Goal: Information Seeking & Learning: Learn about a topic

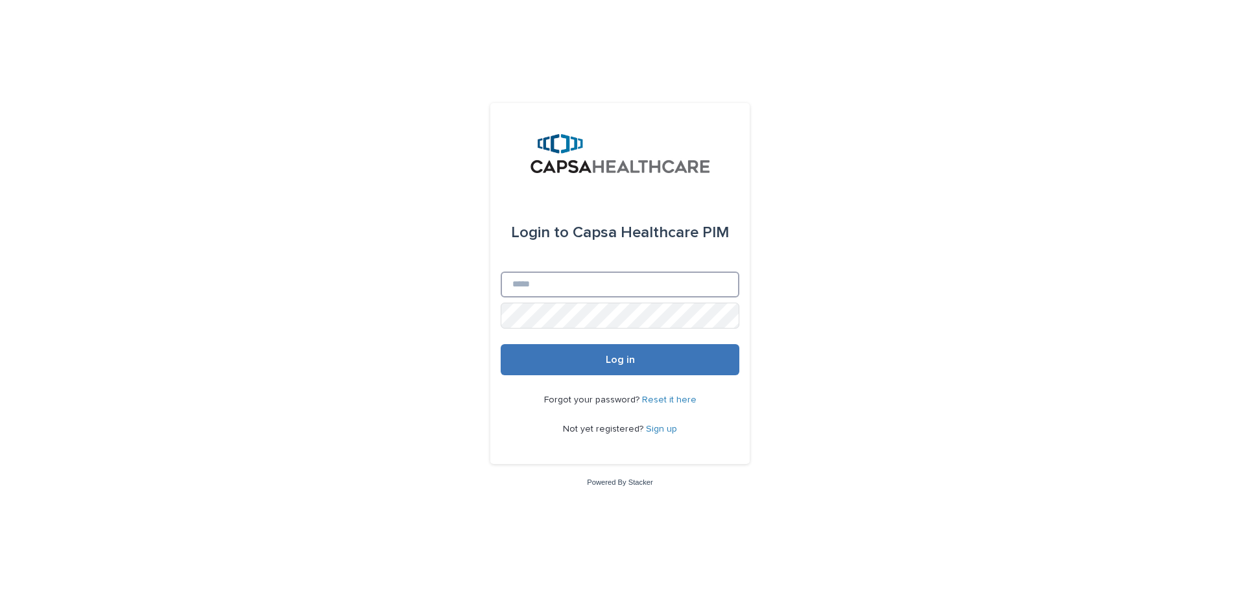
type input "**********"
click at [623, 364] on span "Log in" at bounding box center [620, 360] width 29 height 10
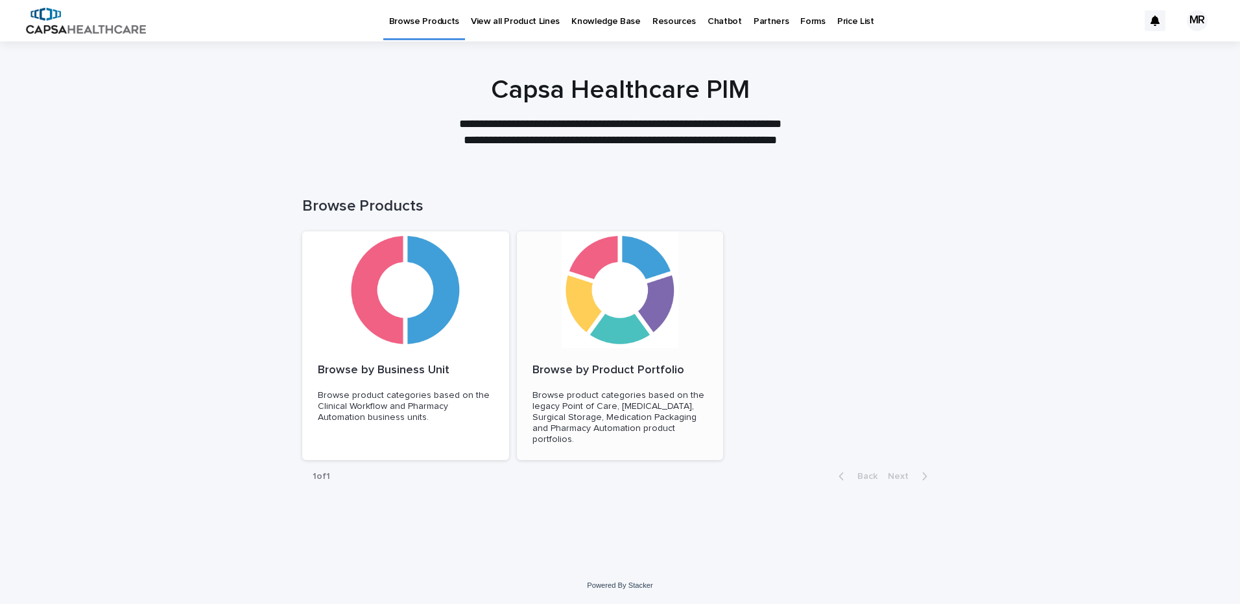
click at [618, 301] on div at bounding box center [620, 289] width 207 height 117
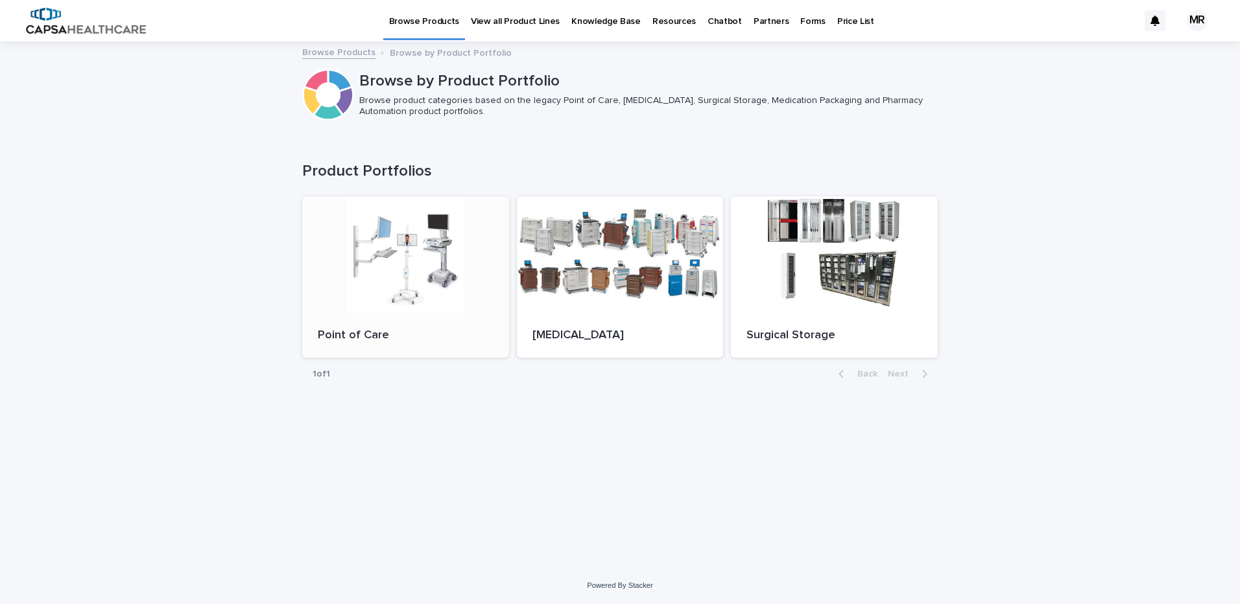
click at [418, 300] on div at bounding box center [405, 254] width 207 height 117
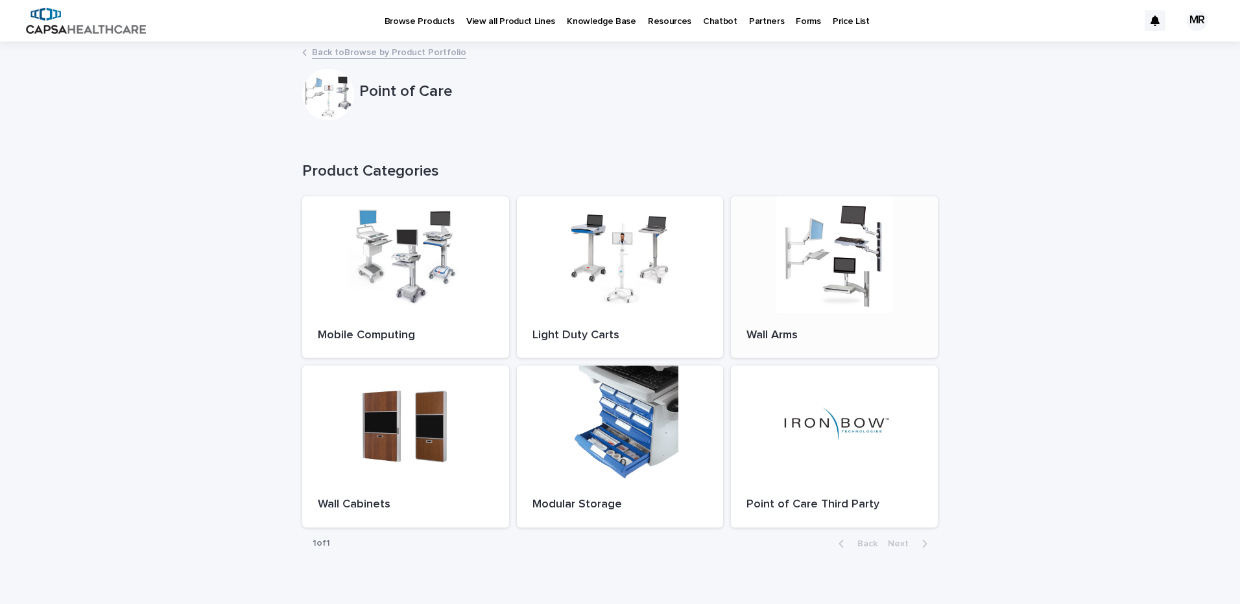
click at [776, 253] on div at bounding box center [834, 254] width 207 height 117
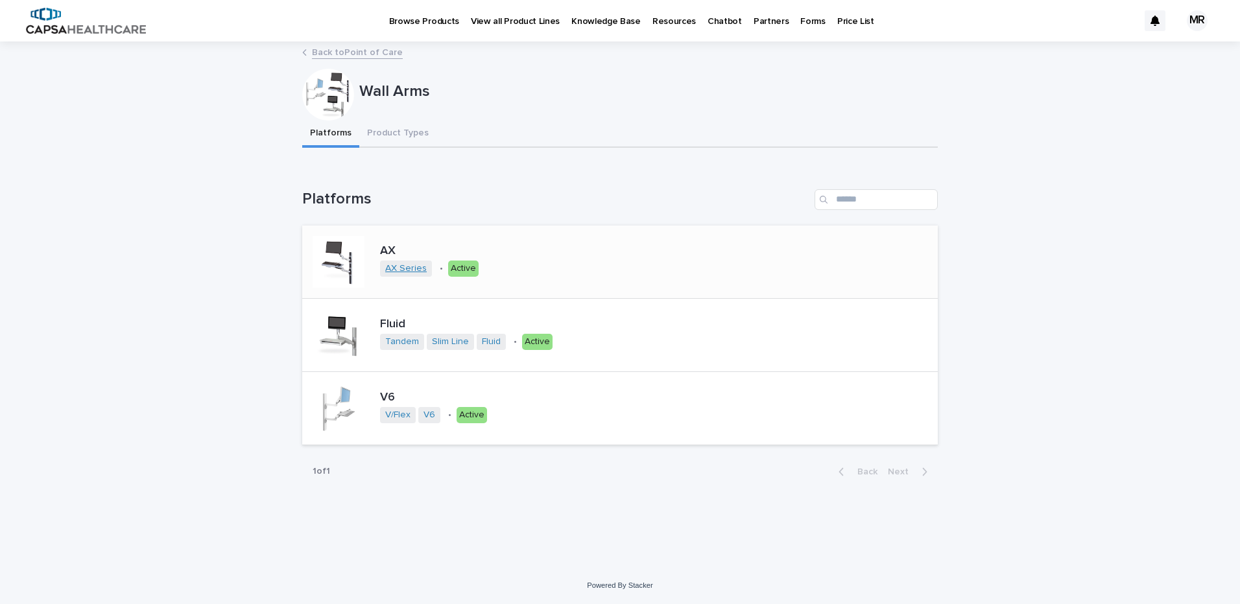
click at [406, 269] on link "AX Series" at bounding box center [405, 268] width 41 height 11
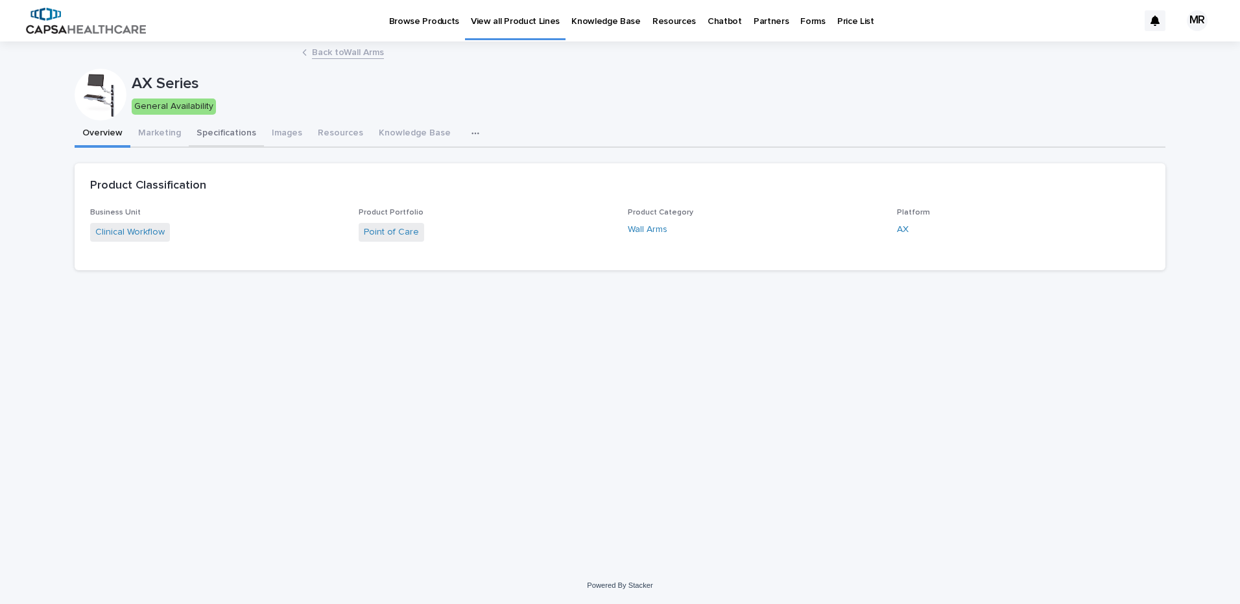
click at [197, 130] on button "Specifications" at bounding box center [226, 134] width 75 height 27
